Goal: Information Seeking & Learning: Learn about a topic

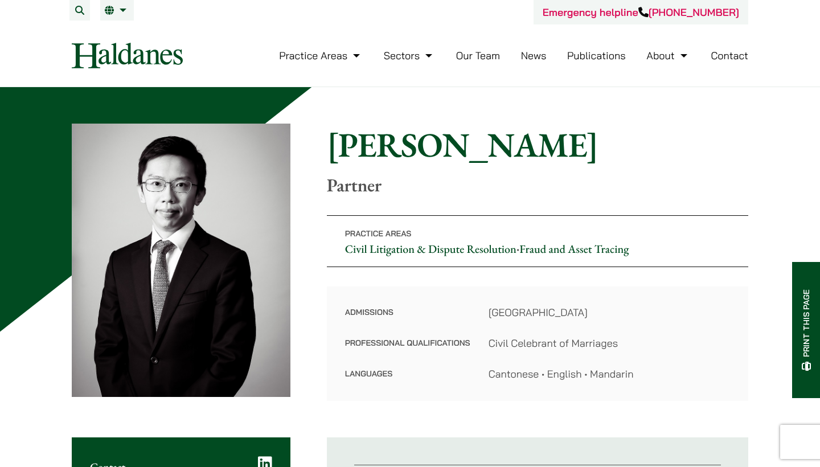
click at [153, 52] on img at bounding box center [127, 56] width 111 height 26
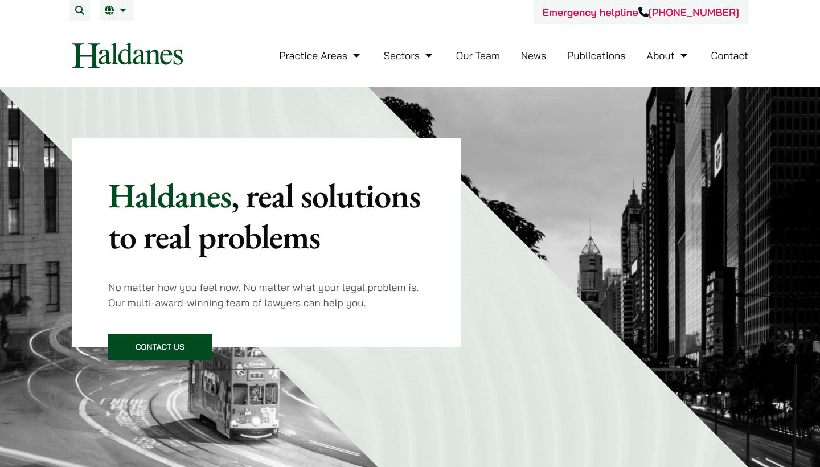
click at [486, 58] on link "Our Team" at bounding box center [478, 55] width 44 height 13
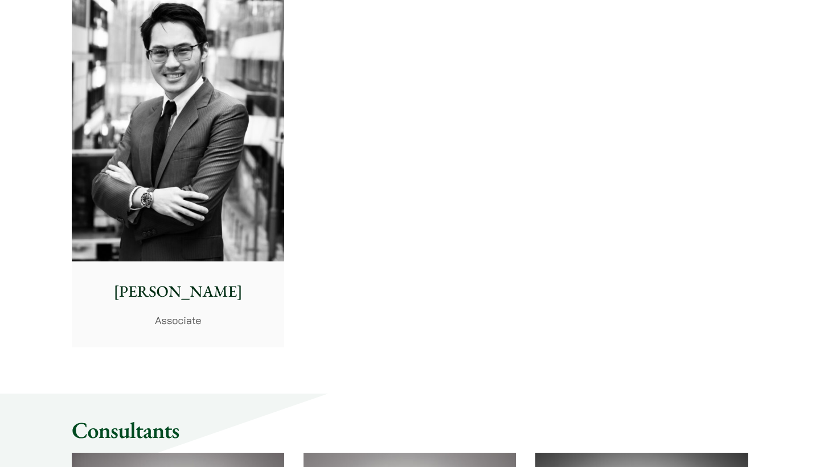
scroll to position [4863, 0]
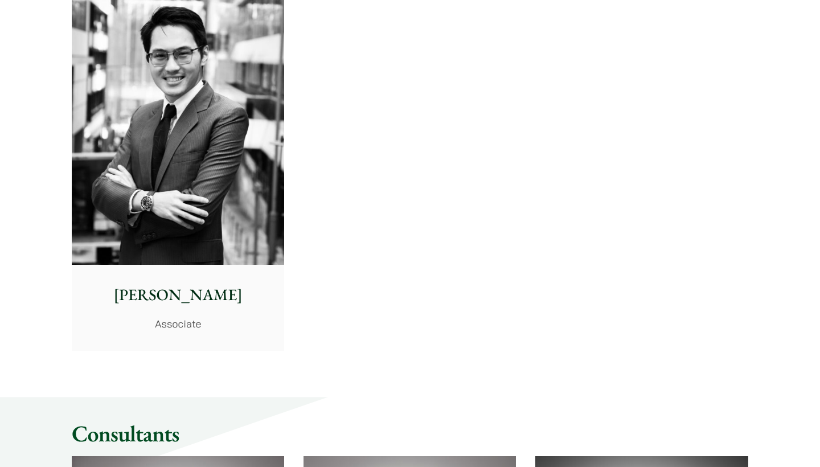
click at [234, 211] on img at bounding box center [178, 132] width 212 height 266
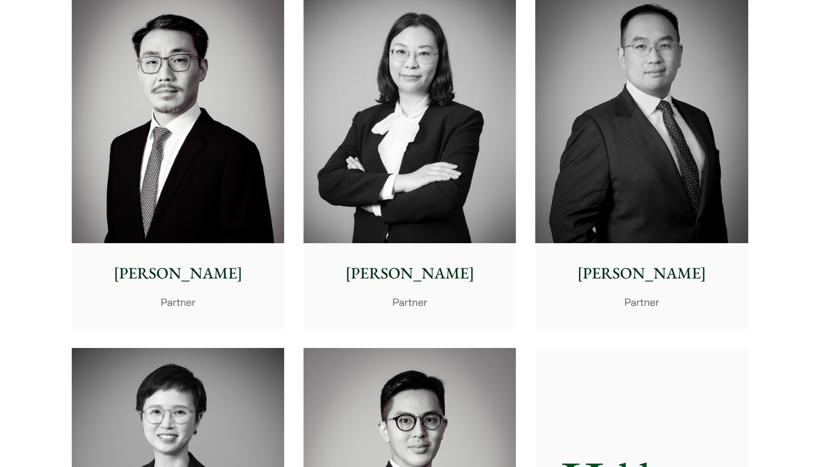
scroll to position [1792, 0]
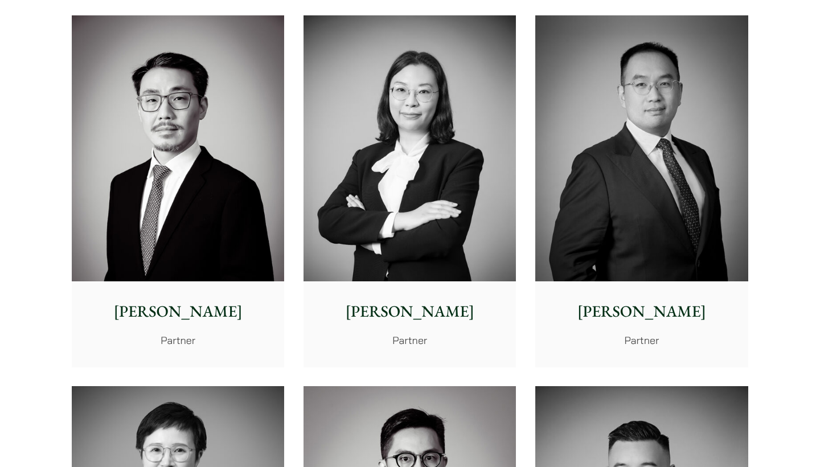
click at [620, 165] on img at bounding box center [641, 148] width 212 height 266
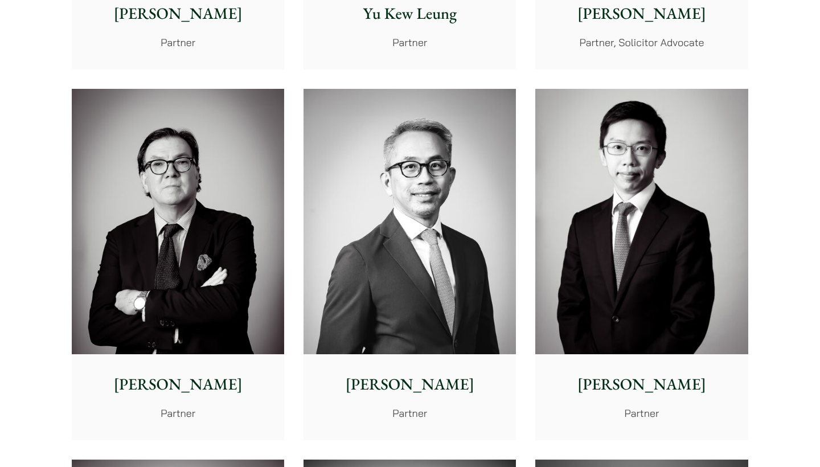
scroll to position [1373, 0]
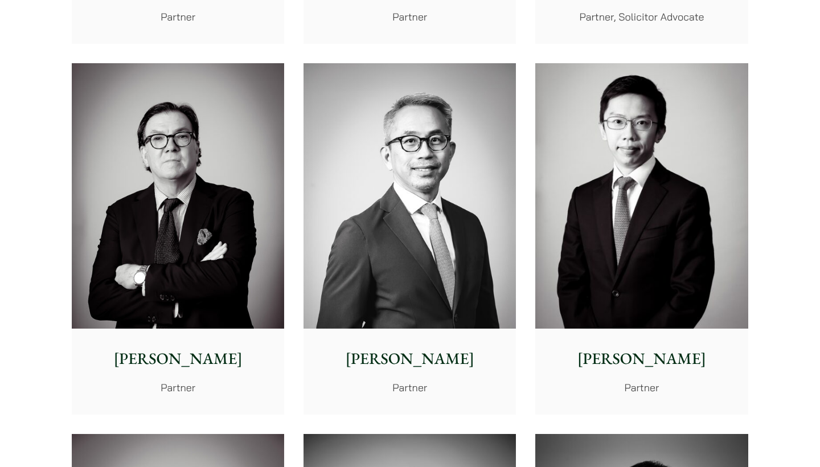
click at [600, 223] on img at bounding box center [641, 196] width 212 height 266
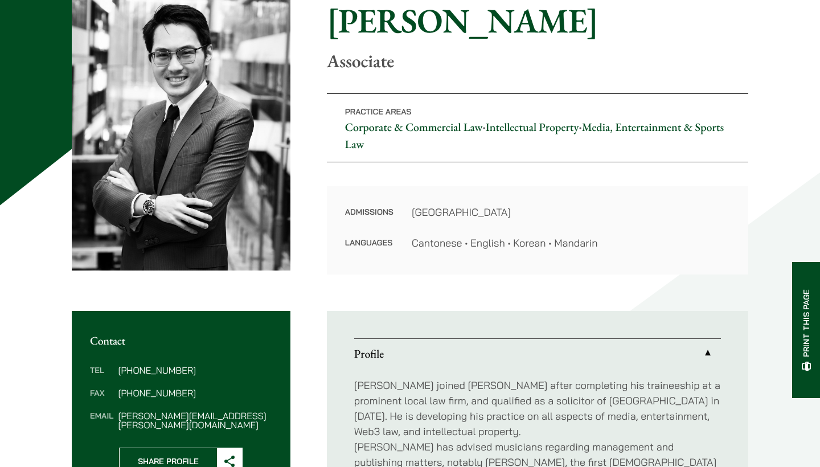
scroll to position [84, 0]
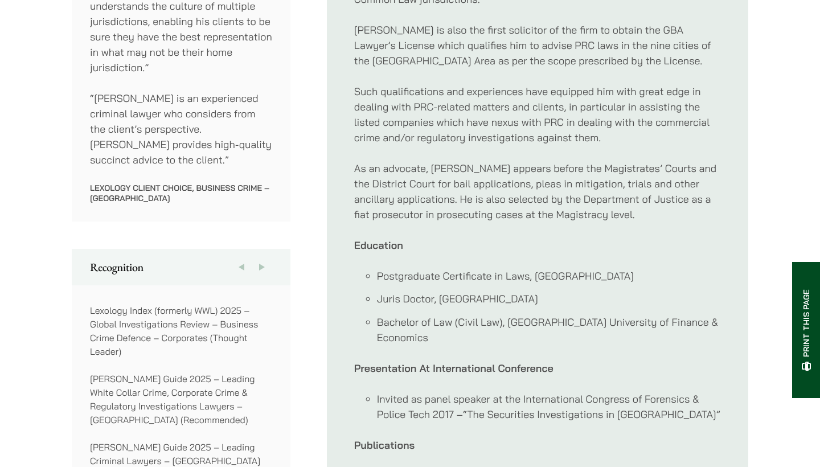
scroll to position [788, 0]
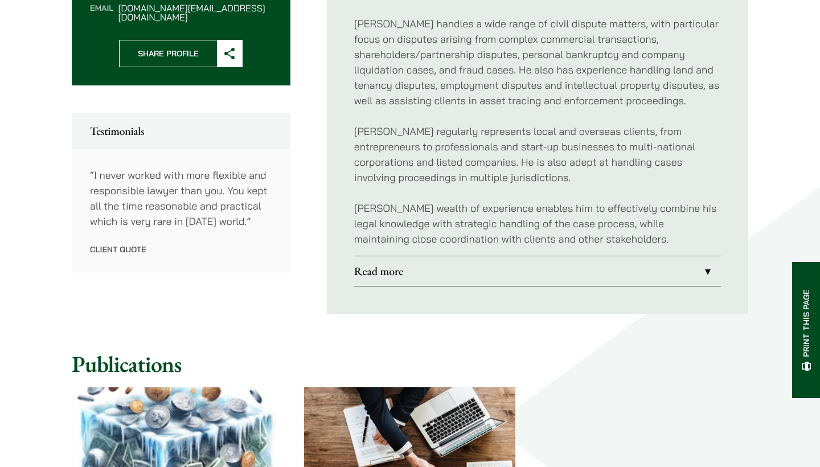
scroll to position [610, 0]
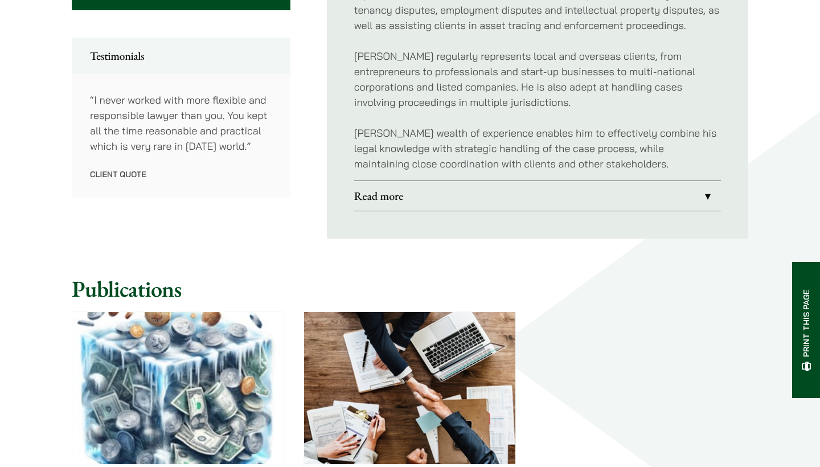
click at [528, 197] on link "Read more" at bounding box center [537, 196] width 367 height 30
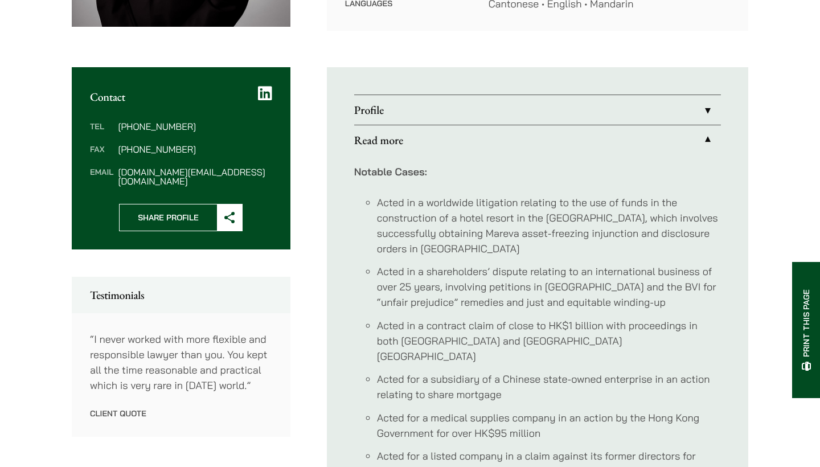
scroll to position [436, 0]
